Goal: Navigation & Orientation: Find specific page/section

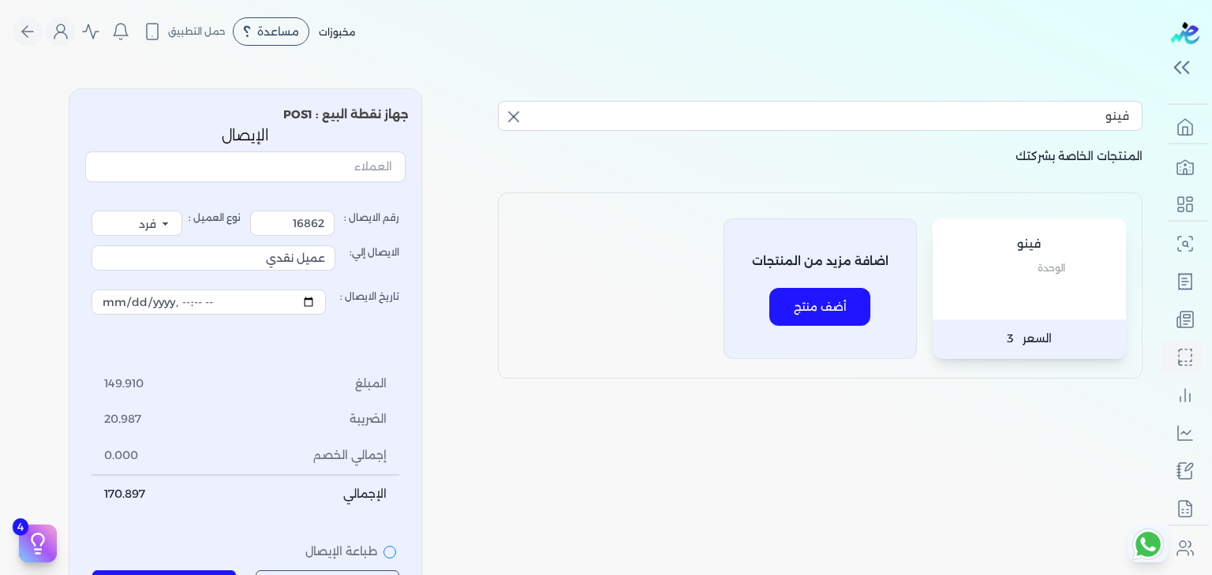
select select "EGP"
select select "EGS"
select select "B"
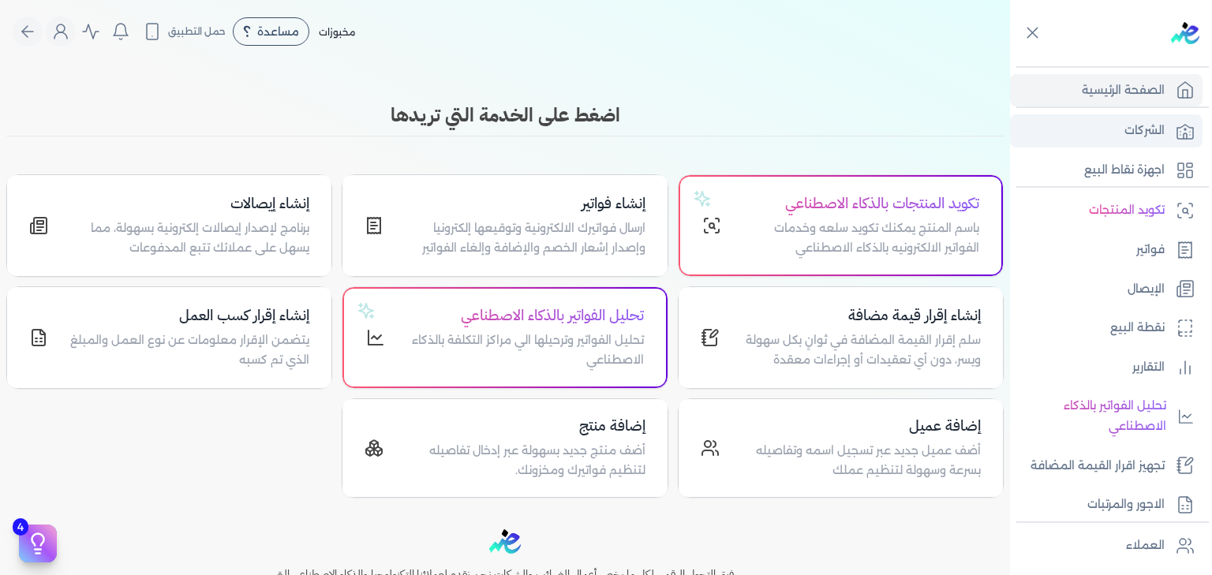
click at [1136, 131] on p "الشركات" at bounding box center [1145, 131] width 40 height 21
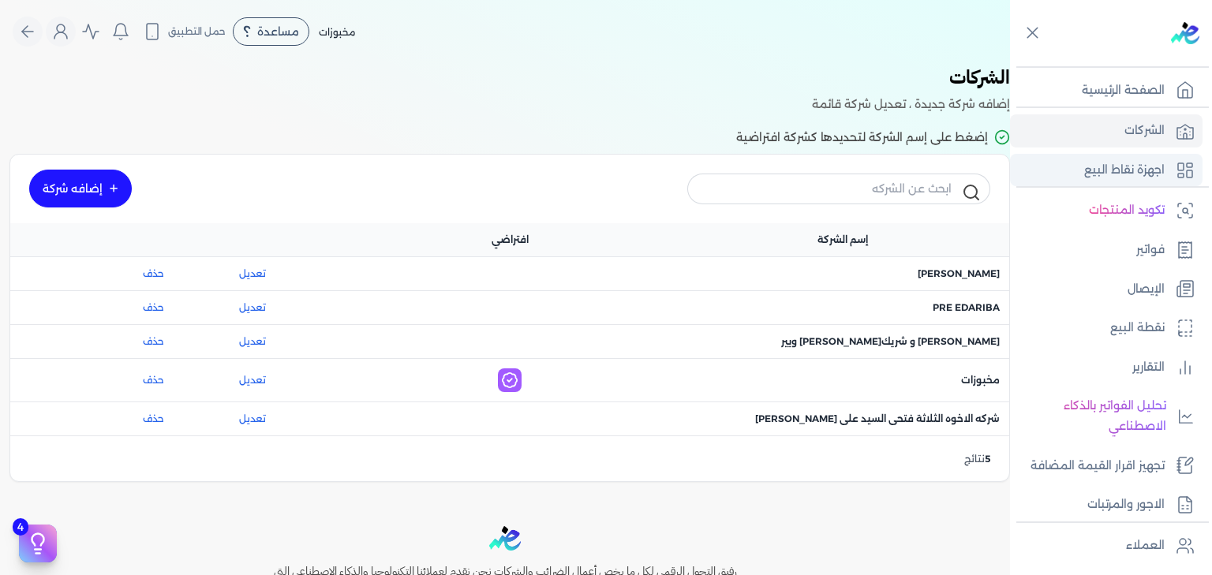
click at [1149, 167] on p "اجهزة نقاط البيع" at bounding box center [1124, 170] width 80 height 21
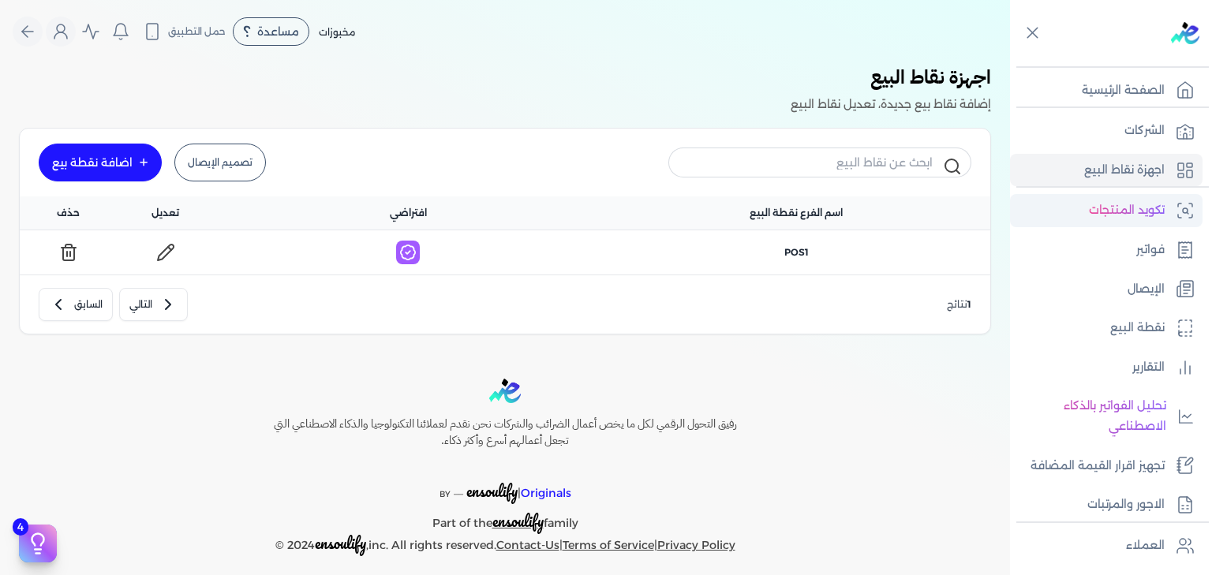
click at [1144, 213] on p "تكويد المنتجات" at bounding box center [1127, 210] width 76 height 21
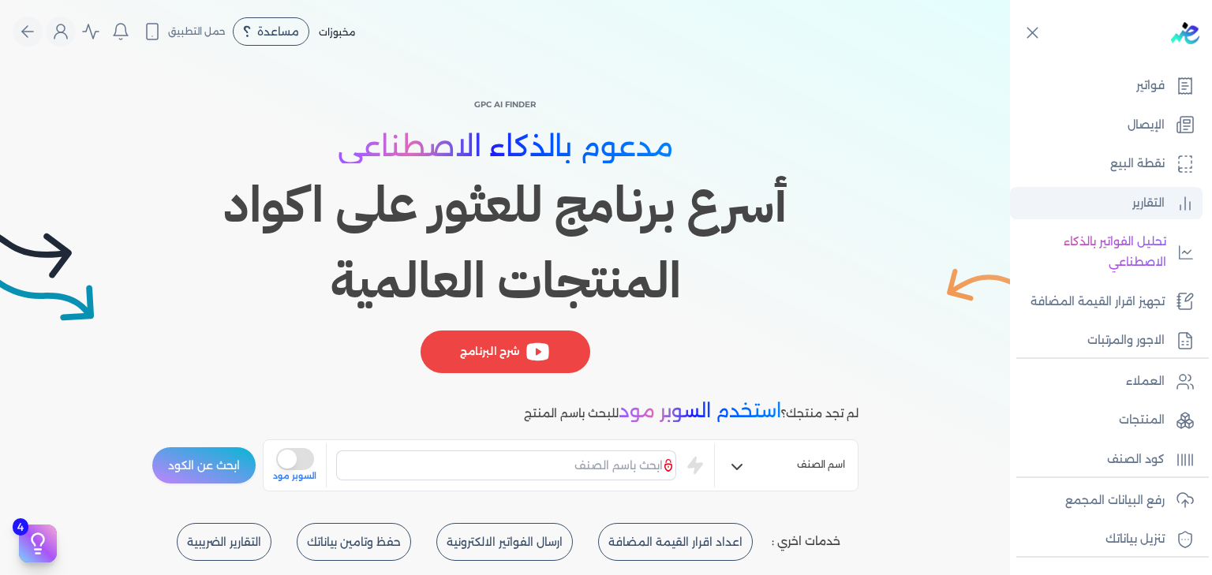
scroll to position [167, 0]
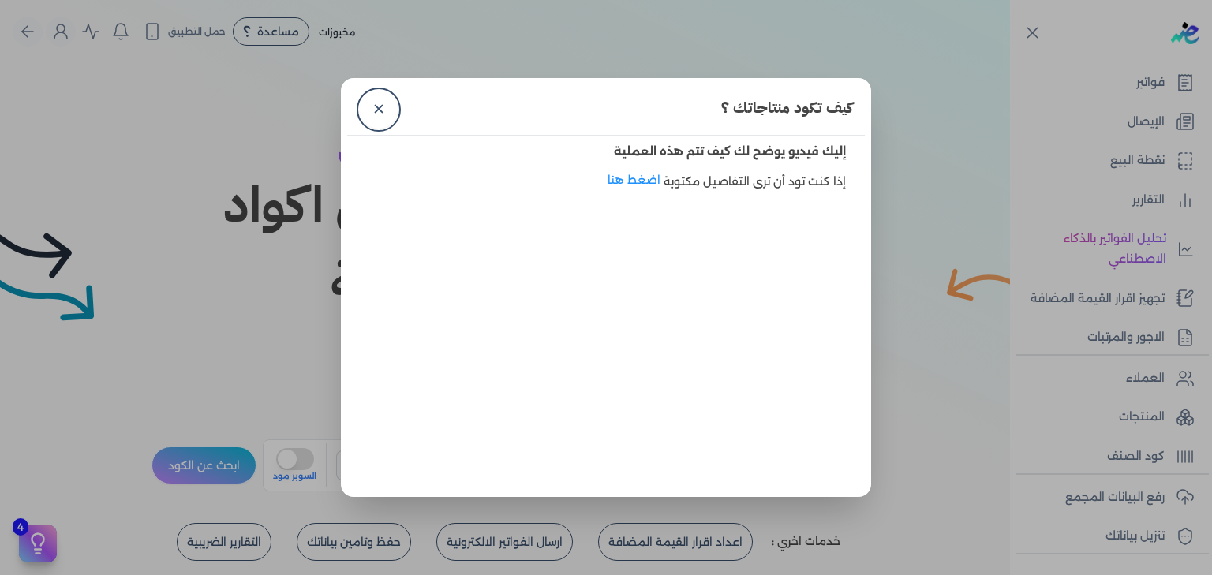
click at [1127, 497] on dialog "كيف تكود منتاجاتك ؟ ✕ إليك فيديو يوضح لك كيف تتم هذه العملية إذا كنت تود أن ترى…" at bounding box center [606, 287] width 1212 height 575
click at [380, 112] on link "✕" at bounding box center [379, 110] width 38 height 38
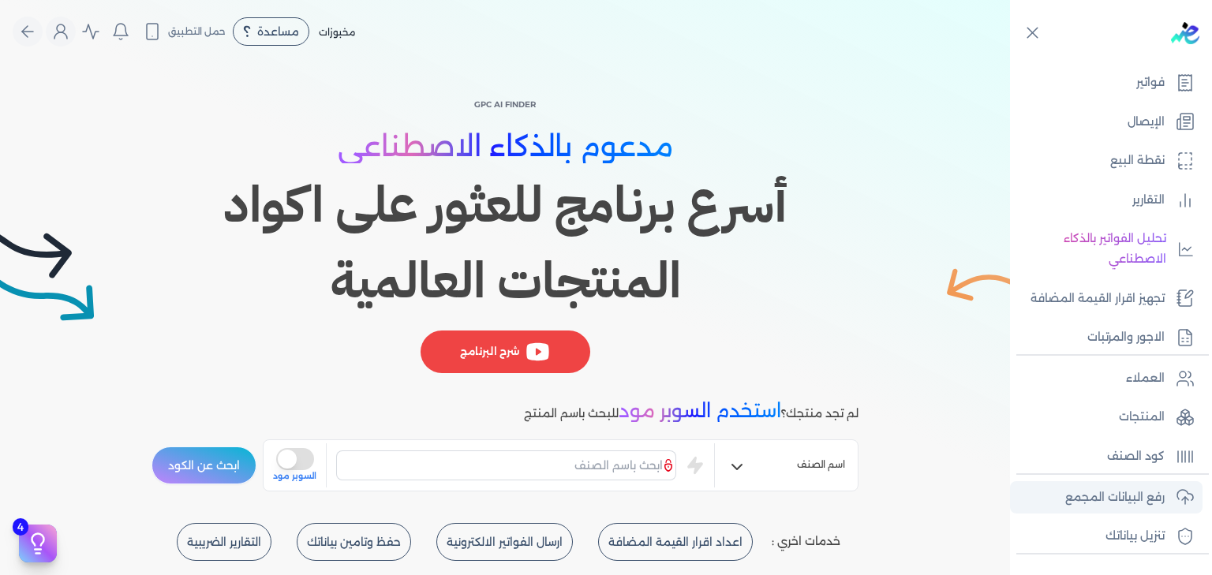
click at [1107, 488] on p "رفع البيانات المجمع" at bounding box center [1114, 498] width 99 height 21
